Goal: Feedback & Contribution: Submit feedback/report problem

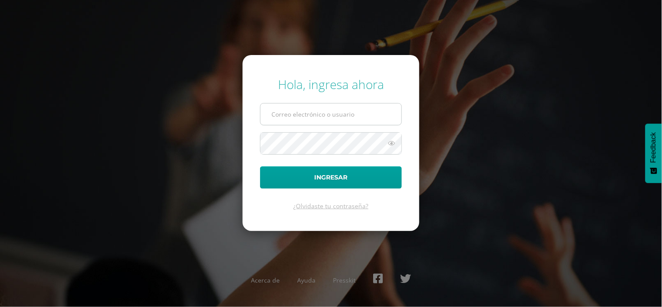
click at [285, 112] on input "text" at bounding box center [330, 113] width 141 height 21
type input "b"
type input "[EMAIL_ADDRESS][DOMAIN_NAME]"
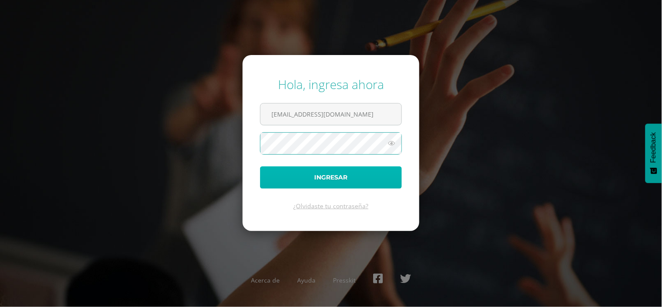
click at [310, 180] on button "Ingresar" at bounding box center [331, 177] width 142 height 22
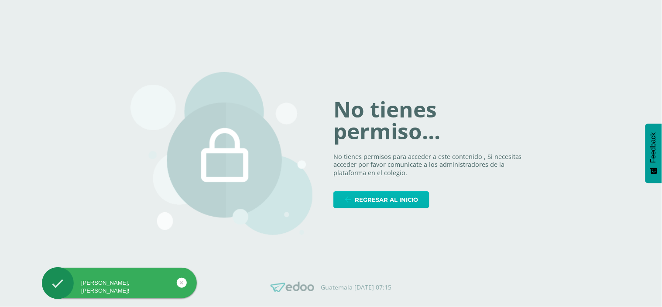
click at [411, 196] on span "Regresar al inicio" at bounding box center [386, 200] width 63 height 16
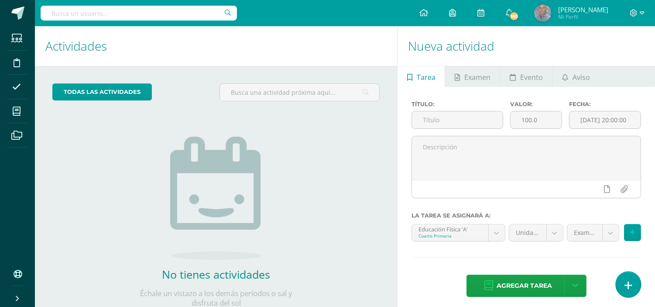
click at [631, 286] on link at bounding box center [628, 283] width 25 height 25
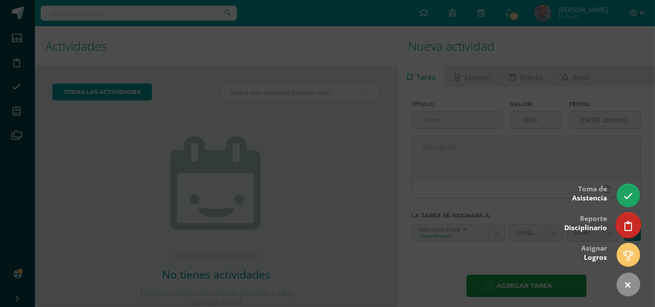
click at [627, 225] on icon at bounding box center [628, 226] width 8 height 10
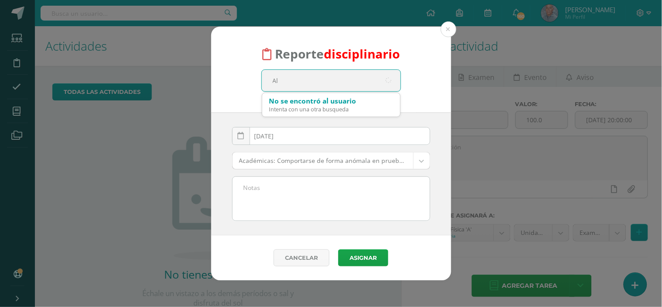
type input "Ale"
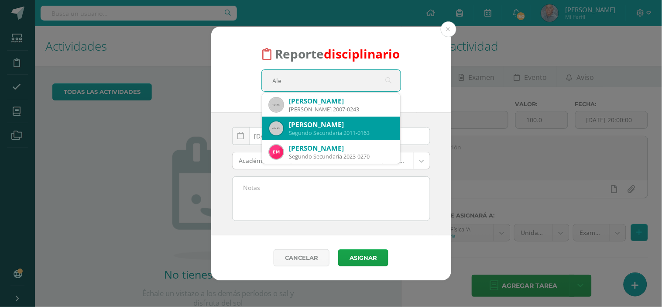
click at [328, 129] on div "Segundo Secundaria 2011-0163" at bounding box center [341, 132] width 104 height 7
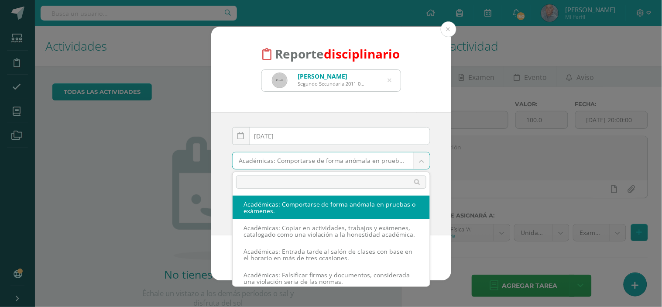
click at [318, 156] on body "Reporte disciplinario Alejandra Abigaíl Rosales Blanco Segundo Secundaria 2011-…" at bounding box center [331, 153] width 662 height 307
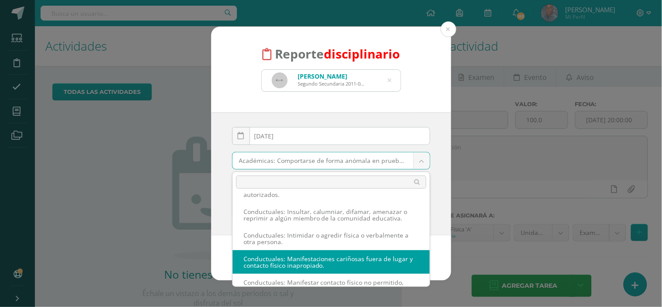
scroll to position [495, 0]
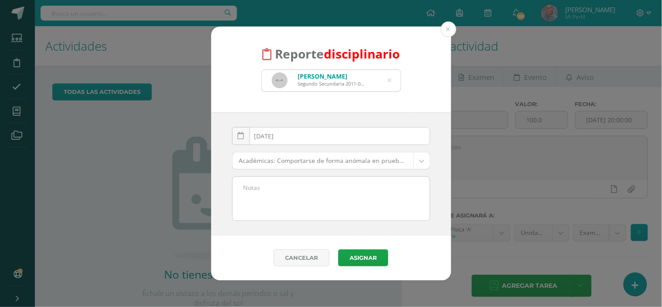
click at [656, 298] on body "Reporte disciplinario Alejandra Abigaíl Rosales Blanco Segundo Secundaria 2011-…" at bounding box center [331, 153] width 662 height 307
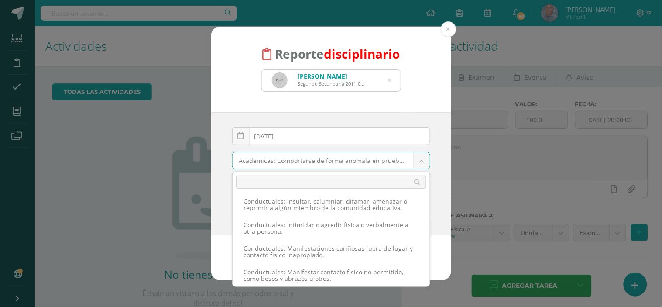
click at [419, 161] on body "Reporte disciplinario Alejandra Abigaíl Rosales Blanco Segundo Secundaria 2011-…" at bounding box center [331, 153] width 662 height 307
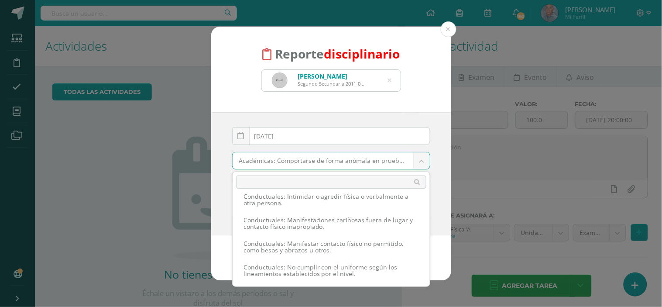
scroll to position [543, 0]
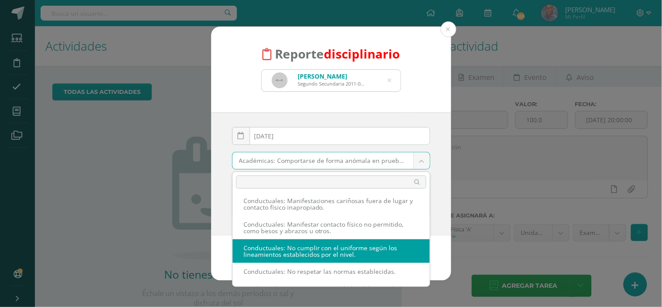
select select "37"
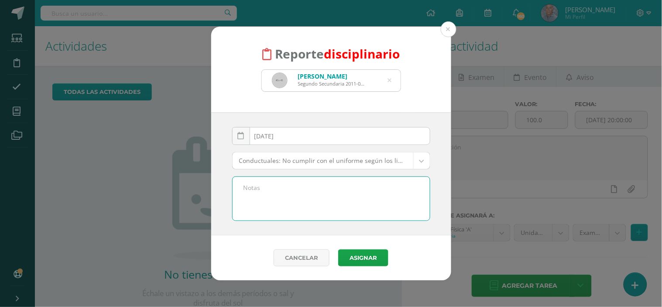
click at [251, 185] on textarea at bounding box center [331, 199] width 197 height 44
click at [295, 189] on textarea "Por no traer el pantalon del uniforme de diario" at bounding box center [331, 199] width 197 height 44
click at [378, 189] on textarea "Por no traer el pantalón del uniforme de diario" at bounding box center [331, 199] width 197 height 44
type textarea "Por no traer el pantalón del uniforme de diario , y venir con de color negro"
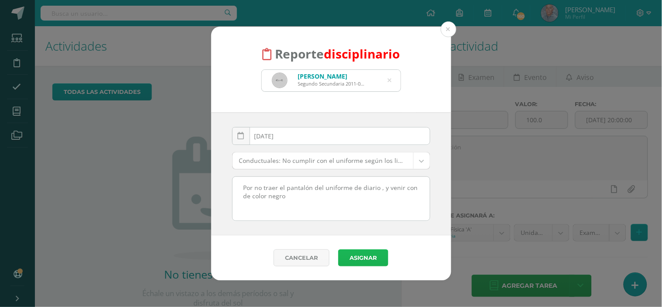
click at [355, 257] on button "Asignar" at bounding box center [363, 257] width 50 height 17
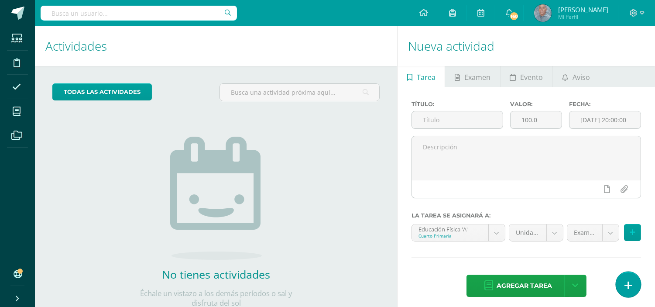
click at [625, 285] on icon at bounding box center [628, 285] width 8 height 10
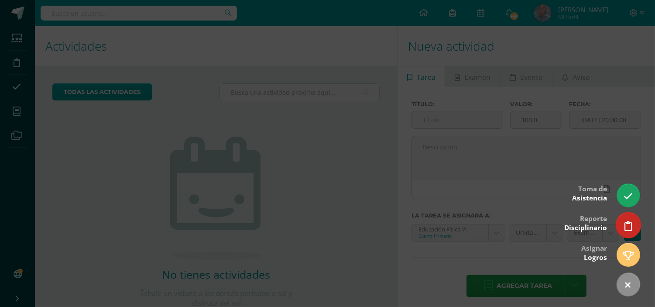
click at [627, 229] on icon at bounding box center [628, 226] width 8 height 10
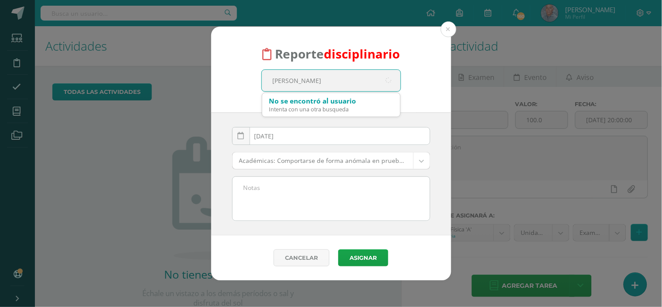
type input "[PERSON_NAME]"
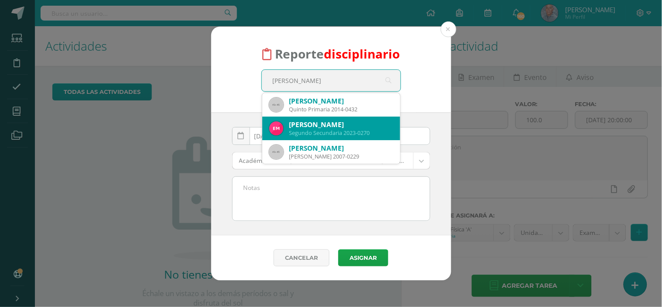
click at [306, 125] on div "[PERSON_NAME]" at bounding box center [341, 124] width 104 height 9
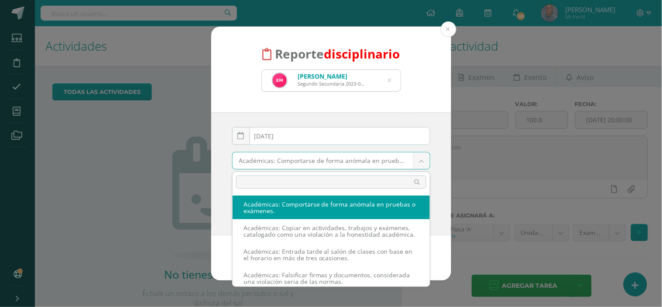
click at [421, 162] on body "Reporte disciplinario [PERSON_NAME] Segundo Secundaria 2023-0270 [PERSON_NAME] …" at bounding box center [331, 153] width 662 height 307
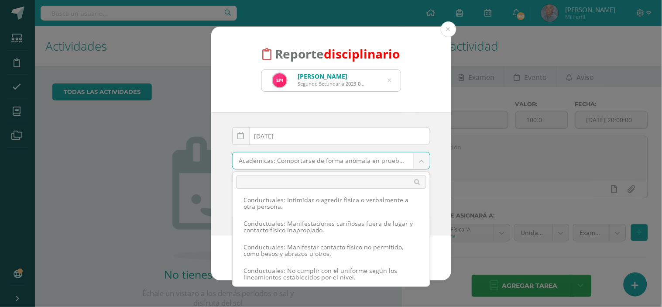
scroll to position [539, 0]
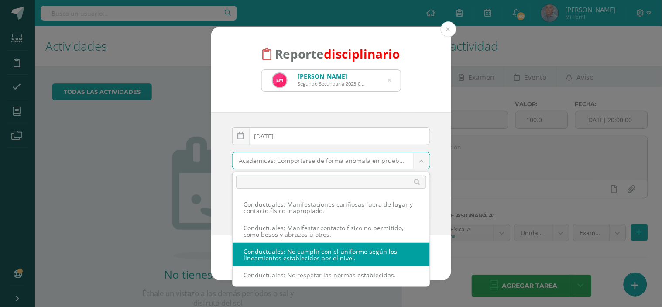
select select "37"
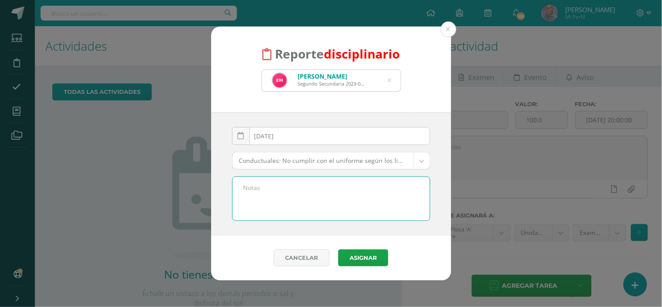
click at [247, 186] on textarea at bounding box center [331, 199] width 197 height 44
drag, startPoint x: 292, startPoint y: 201, endPoint x: 239, endPoint y: 181, distance: 57.5
click at [239, 181] on textarea "Por no traer los zapatos del uniforme de diario ty traer tenis de color blanco" at bounding box center [331, 199] width 197 height 44
type textarea "Por no traer los zapatos del uniforme de diario ty traer tenis de color blanco"
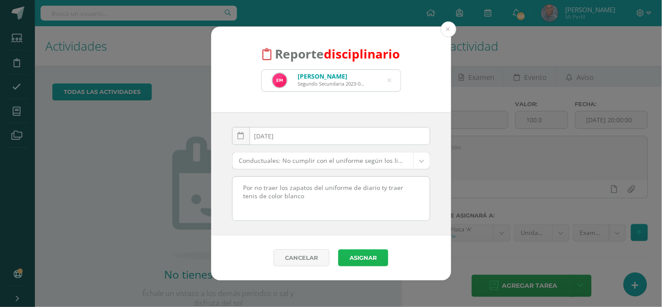
click at [367, 252] on button "Asignar" at bounding box center [363, 257] width 50 height 17
